Goal: Task Accomplishment & Management: Use online tool/utility

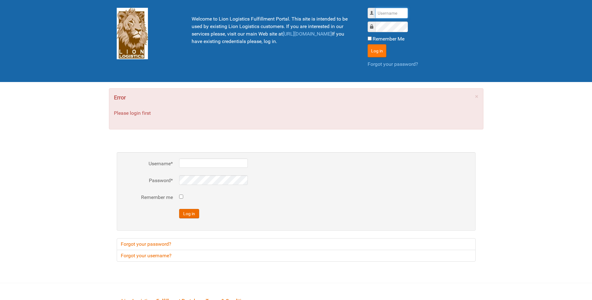
type input "lion"
click at [377, 49] on button "Log in" at bounding box center [377, 50] width 19 height 13
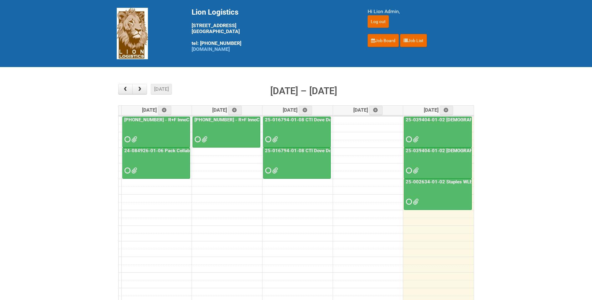
click at [415, 137] on span at bounding box center [415, 139] width 4 height 4
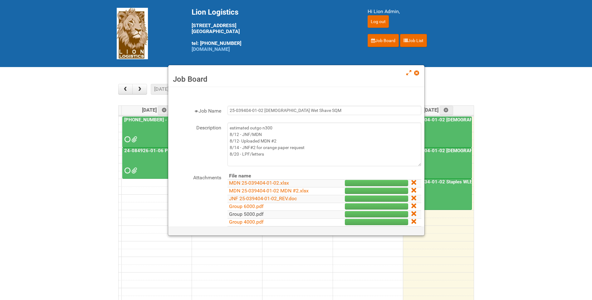
click at [254, 216] on link "Group 5000.pdf" at bounding box center [246, 214] width 35 height 6
